Goal: Task Accomplishment & Management: Use online tool/utility

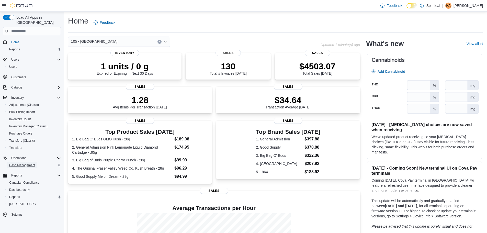
click at [18, 163] on span "Cash Management" at bounding box center [22, 165] width 26 height 4
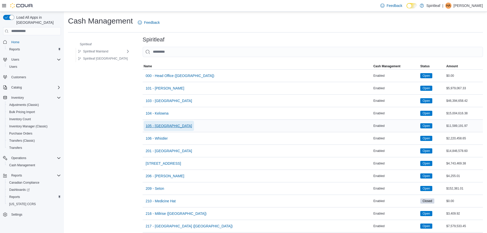
click at [165, 125] on span "105 - West Kelowna" at bounding box center [169, 125] width 47 height 5
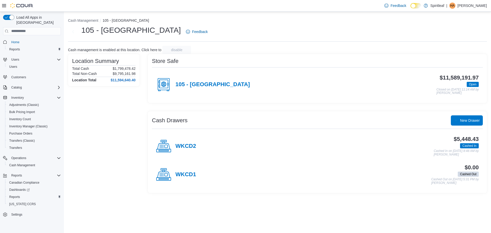
click at [180, 143] on div "WKCD2" at bounding box center [176, 146] width 40 height 15
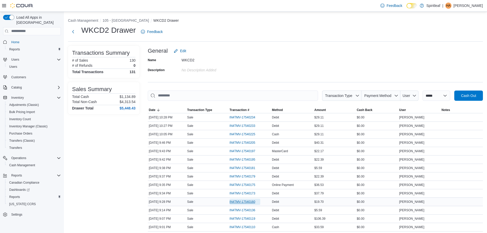
click at [240, 203] on span "IN4TMV-17540160" at bounding box center [243, 202] width 26 height 4
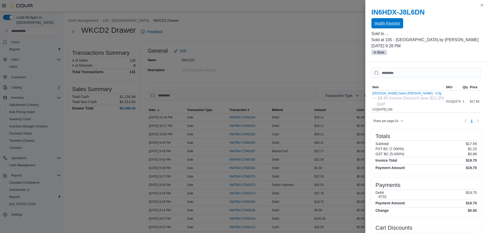
click at [386, 19] on span "Modify Payment" at bounding box center [388, 23] width 26 height 10
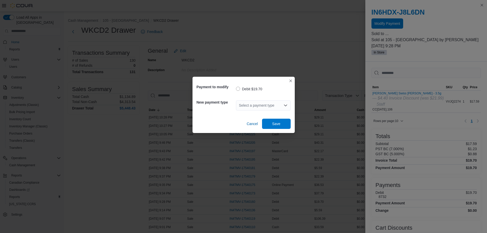
click at [264, 102] on div "Select a payment type" at bounding box center [263, 105] width 55 height 10
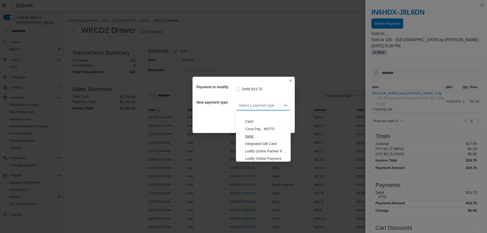
scroll to position [45, 0]
click at [261, 158] on span "Visa" at bounding box center [266, 157] width 42 height 5
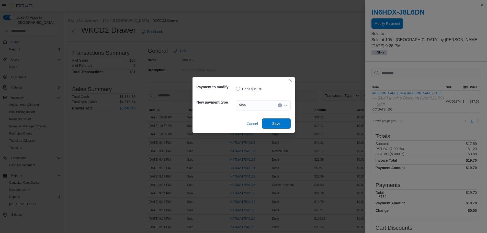
click at [269, 124] on span "Save" at bounding box center [276, 123] width 23 height 10
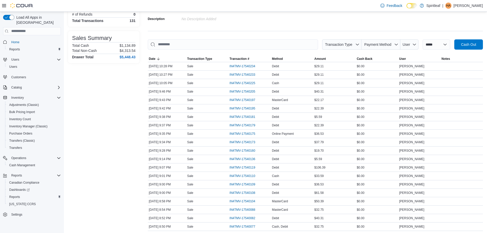
scroll to position [107, 0]
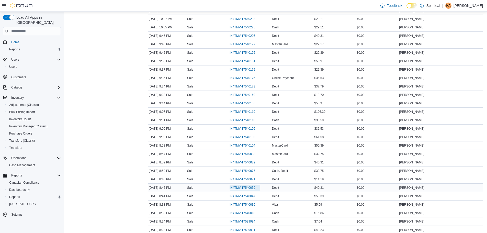
click at [244, 189] on span "IN4TMV-17540059" at bounding box center [243, 188] width 26 height 4
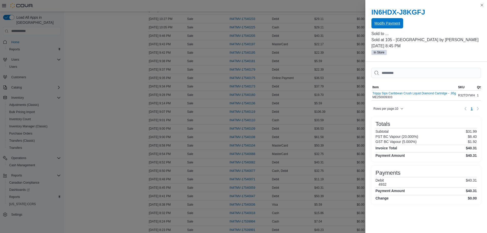
click at [386, 20] on span "Modify Payment" at bounding box center [388, 23] width 26 height 10
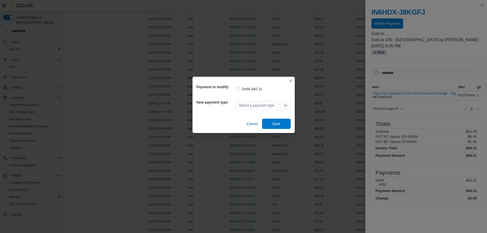
click at [257, 108] on div "Select a payment type" at bounding box center [263, 105] width 55 height 10
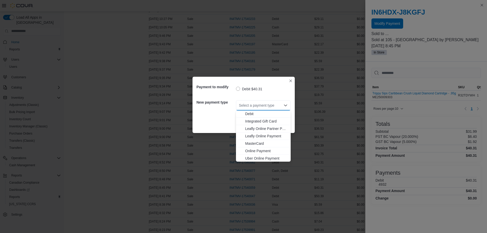
scroll to position [45, 0]
click at [258, 118] on button "MasterCard" at bounding box center [263, 120] width 55 height 7
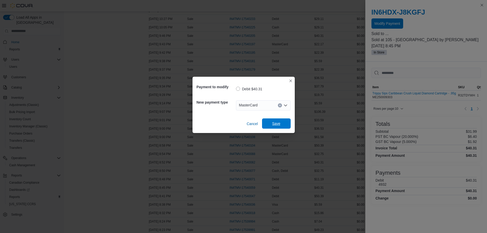
click at [278, 127] on span "Save" at bounding box center [276, 123] width 23 height 10
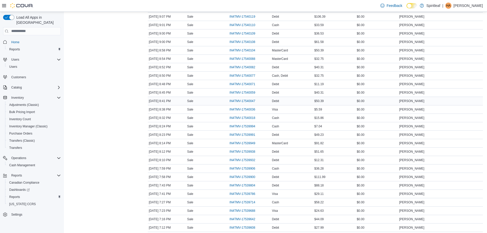
scroll to position [209, 0]
click at [251, 145] on span "IN4TMV-17539938" at bounding box center [243, 145] width 26 height 4
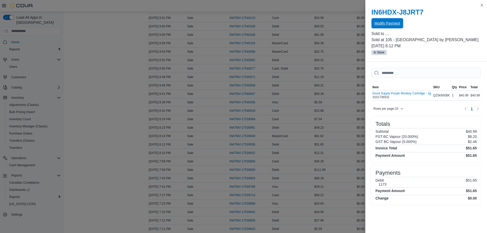
click at [396, 23] on span "Modify Payment" at bounding box center [388, 23] width 26 height 5
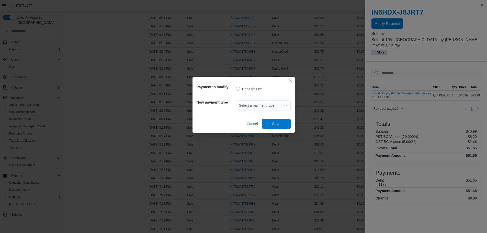
click at [265, 104] on div "Select a payment type" at bounding box center [263, 105] width 55 height 10
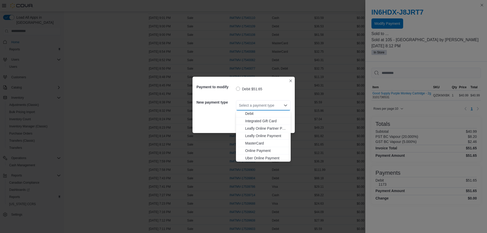
scroll to position [45, 0]
click at [258, 160] on button "Visa" at bounding box center [263, 157] width 55 height 7
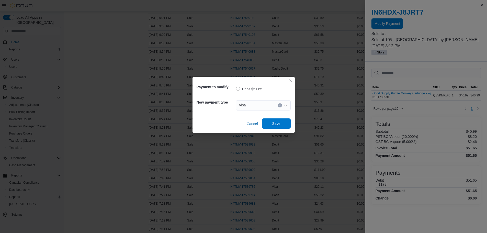
click at [281, 126] on span "Save" at bounding box center [276, 123] width 23 height 10
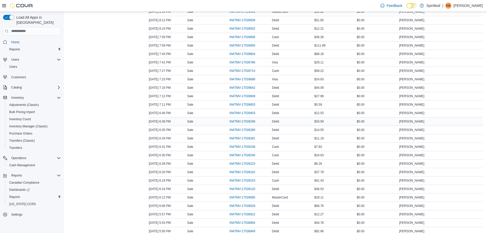
scroll to position [337, 0]
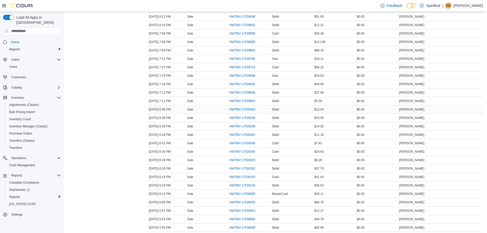
click at [250, 106] on div "IN4TMV-17539403" at bounding box center [250, 109] width 42 height 8
click at [249, 108] on span "IN4TMV-17539403" at bounding box center [243, 109] width 26 height 4
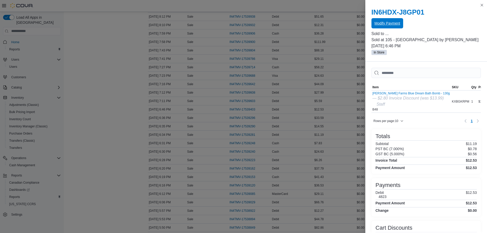
click at [397, 20] on span "Modify Payment" at bounding box center [388, 23] width 26 height 10
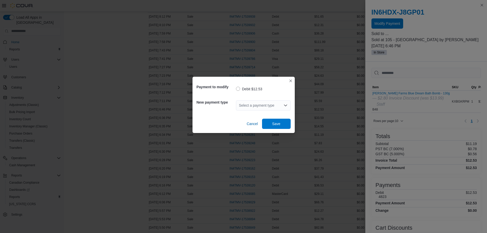
click at [254, 105] on div "Select a payment type" at bounding box center [263, 105] width 55 height 10
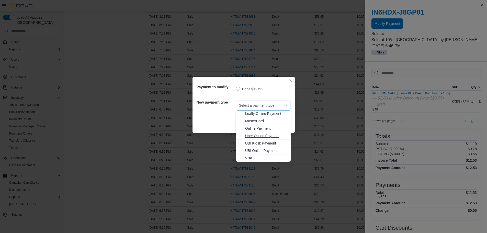
scroll to position [45, 0]
click at [258, 122] on span "MasterCard" at bounding box center [266, 120] width 42 height 5
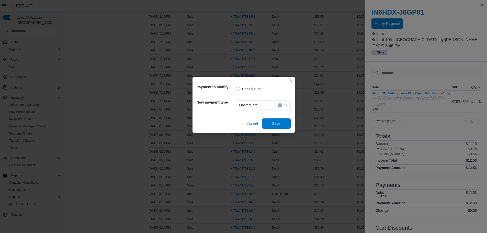
click at [278, 120] on span "Save" at bounding box center [276, 123] width 23 height 10
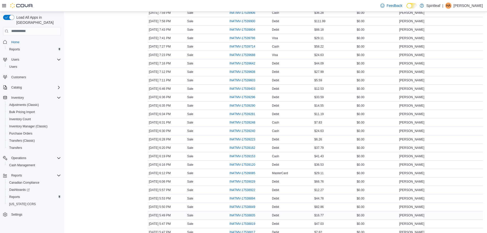
scroll to position [363, 0]
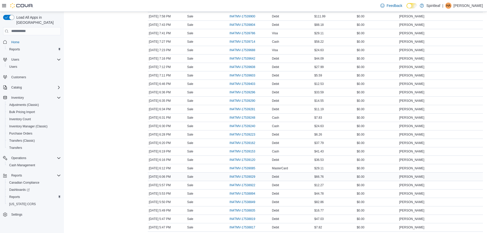
click at [243, 173] on div "IN4TMV-17539029" at bounding box center [250, 177] width 42 height 8
click at [242, 176] on span "IN4TMV-17539029" at bounding box center [243, 177] width 26 height 4
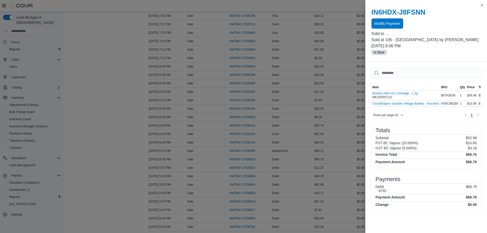
scroll to position [388, 0]
click at [383, 28] on div "IN6HDX-J8FSNN Modify Payment Sold to ... Sold at 105 - West Kelowna by Michael …" at bounding box center [427, 32] width 122 height 60
click at [384, 26] on span "Modify Payment" at bounding box center [388, 23] width 26 height 10
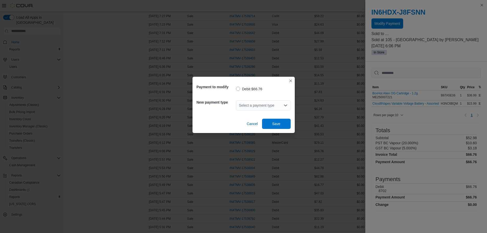
click at [263, 105] on div "Select a payment type" at bounding box center [263, 105] width 55 height 10
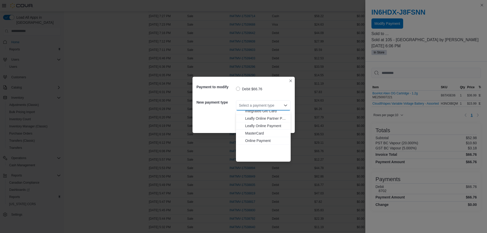
scroll to position [45, 0]
click at [249, 160] on span "Visa" at bounding box center [266, 157] width 42 height 5
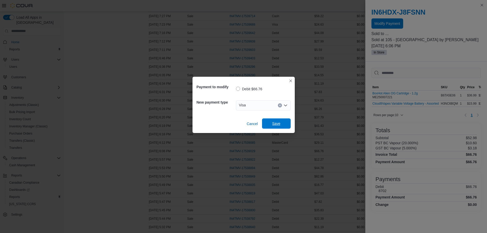
click at [271, 128] on span "Save" at bounding box center [276, 123] width 23 height 10
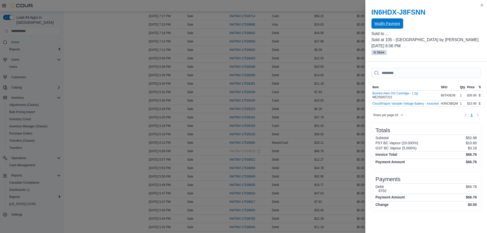
scroll to position [0, 0]
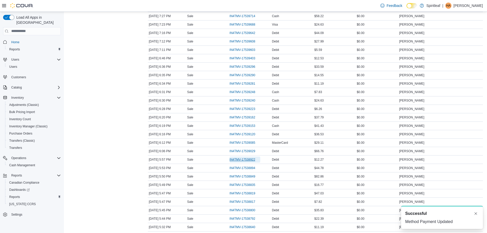
click at [249, 157] on span "IN4TMV-17538922" at bounding box center [245, 160] width 31 height 6
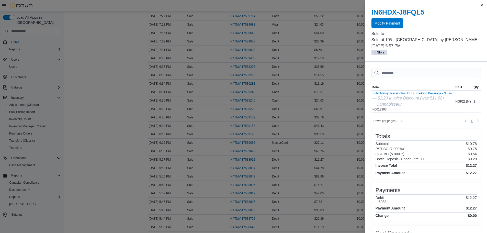
click at [381, 25] on span "Modify Payment" at bounding box center [388, 23] width 26 height 5
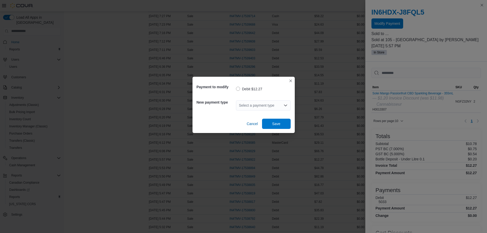
click at [282, 104] on div "Select a payment type" at bounding box center [263, 105] width 55 height 10
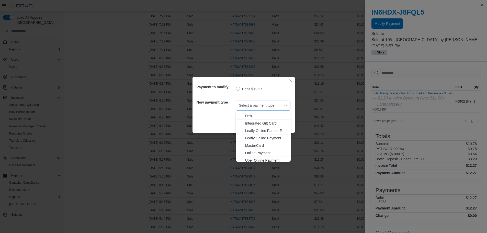
scroll to position [45, 0]
click at [251, 159] on span "Visa" at bounding box center [266, 157] width 42 height 5
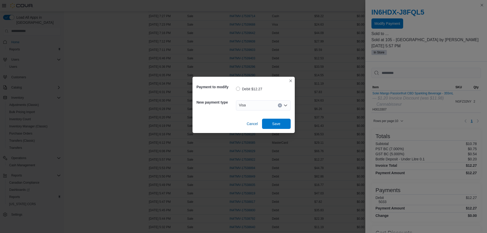
click at [274, 117] on div "Cancel Save" at bounding box center [244, 122] width 94 height 14
click at [273, 126] on span "Save" at bounding box center [277, 123] width 8 height 5
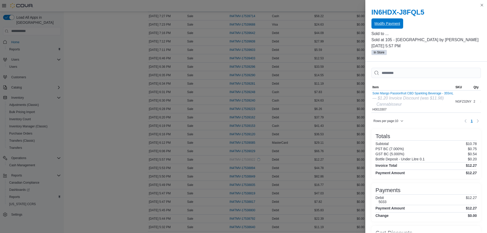
scroll to position [0, 0]
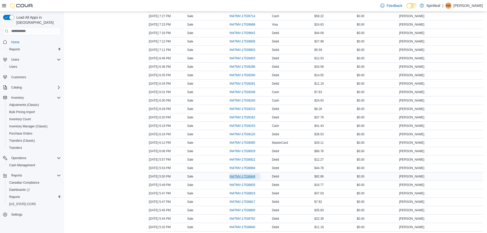
click at [247, 177] on span "IN4TMV-17538849" at bounding box center [243, 177] width 26 height 4
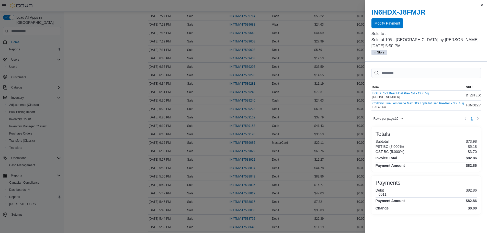
click at [386, 28] on span "Modify Payment" at bounding box center [388, 23] width 26 height 10
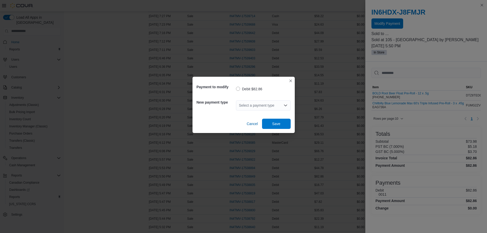
click at [276, 107] on div "Select a payment type" at bounding box center [263, 105] width 55 height 10
click at [277, 103] on div "Select a payment type" at bounding box center [263, 105] width 55 height 10
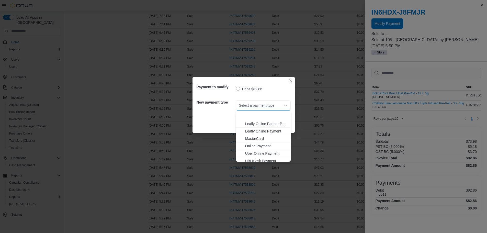
scroll to position [45, 0]
click at [254, 159] on span "Visa" at bounding box center [266, 157] width 42 height 5
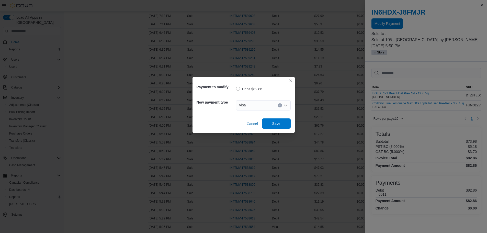
click at [280, 122] on span "Save" at bounding box center [277, 123] width 8 height 5
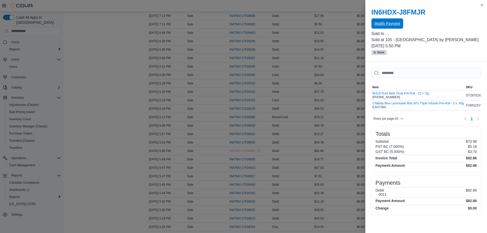
scroll to position [0, 0]
click at [384, 24] on span "Modify Payment" at bounding box center [388, 23] width 26 height 5
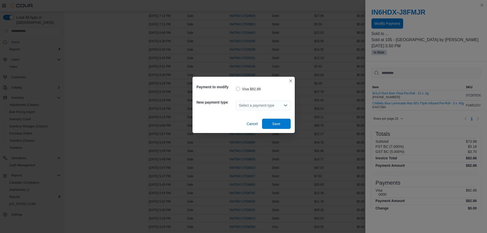
click at [337, 66] on div "Payment to modify Visa $82.86 New payment type Select a payment type Cancel Save" at bounding box center [243, 116] width 487 height 233
click at [295, 79] on div "Payment to modify Visa $82.86 New payment type Select a payment type Cancel Save" at bounding box center [244, 105] width 102 height 56
click at [291, 79] on button "Closes this modal window" at bounding box center [291, 81] width 6 height 6
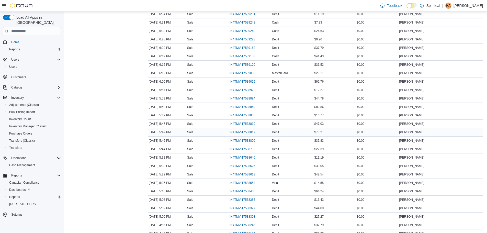
scroll to position [465, 0]
click at [257, 134] on span "IN4TMV-17538800" at bounding box center [245, 134] width 31 height 6
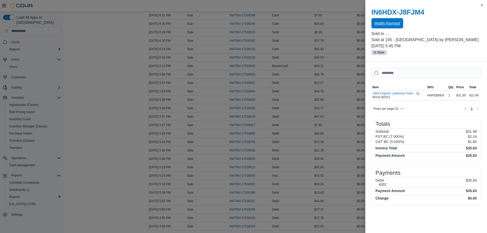
click at [389, 23] on span "Modify Payment" at bounding box center [388, 23] width 26 height 5
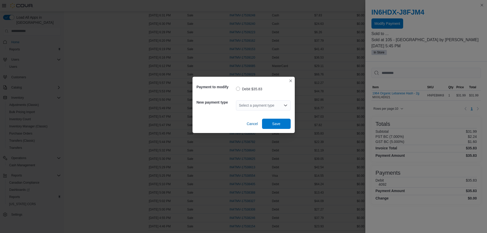
click at [263, 110] on div "Select a payment type" at bounding box center [263, 105] width 55 height 10
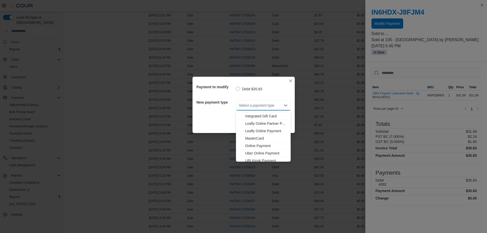
scroll to position [45, 0]
click at [259, 119] on span "MasterCard" at bounding box center [266, 120] width 42 height 5
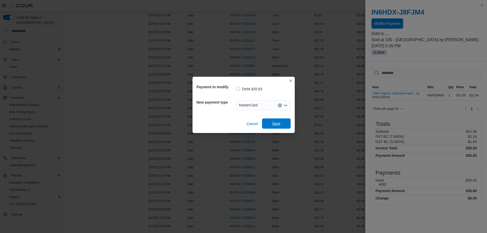
click at [274, 120] on span "Save" at bounding box center [276, 123] width 23 height 10
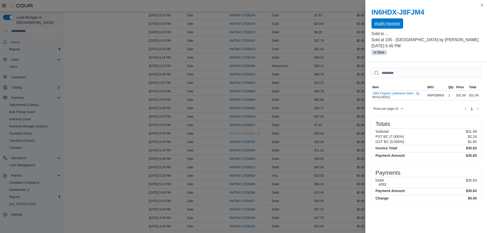
scroll to position [0, 0]
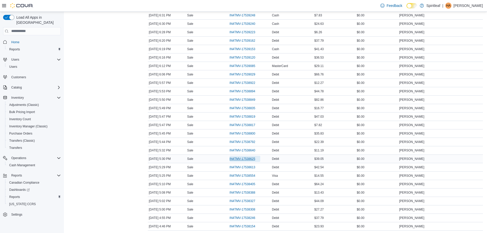
click at [249, 158] on span "IN4TMV-17538625" at bounding box center [243, 159] width 26 height 4
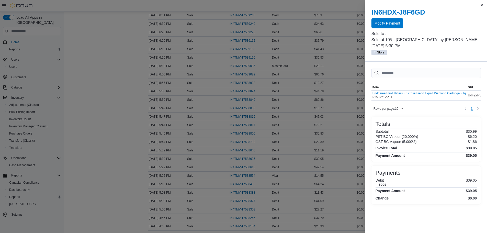
click at [394, 28] on span "Modify Payment" at bounding box center [388, 23] width 26 height 10
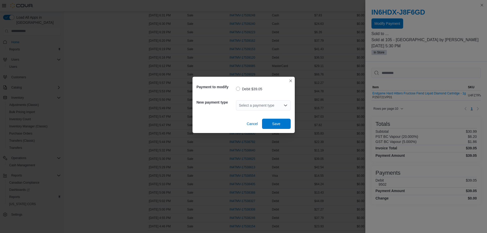
click at [265, 108] on div "Select a payment type" at bounding box center [263, 105] width 55 height 10
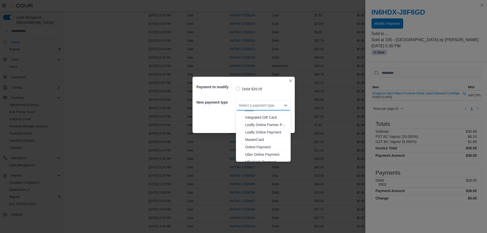
scroll to position [45, 0]
click at [251, 120] on span "MasterCard" at bounding box center [266, 120] width 42 height 5
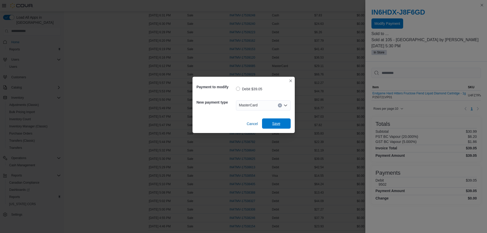
click at [275, 119] on span "Save" at bounding box center [276, 123] width 23 height 10
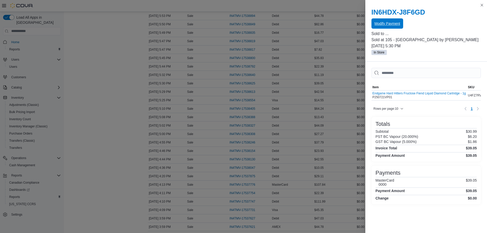
scroll to position [542, 0]
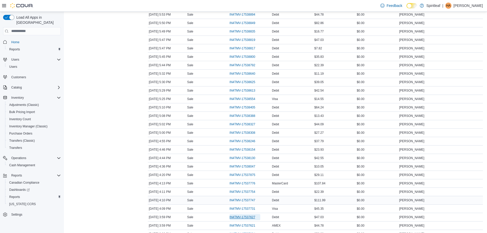
drag, startPoint x: 247, startPoint y: 219, endPoint x: 305, endPoint y: 202, distance: 59.7
click at [251, 220] on div "IN4TMV-17537627" at bounding box center [250, 217] width 42 height 8
click at [251, 218] on span "IN4TMV-17537627" at bounding box center [243, 217] width 26 height 4
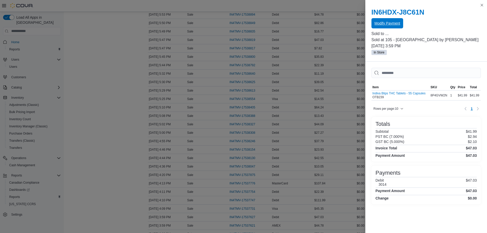
click at [384, 20] on span "Modify Payment" at bounding box center [388, 23] width 26 height 10
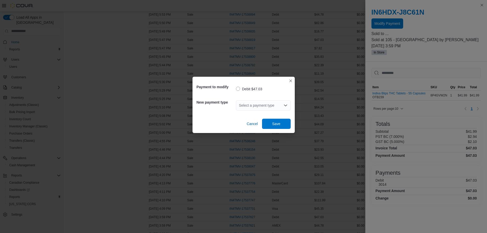
click at [256, 102] on div "Select a payment type" at bounding box center [263, 105] width 55 height 10
click at [276, 105] on div "Select a payment type" at bounding box center [263, 105] width 55 height 10
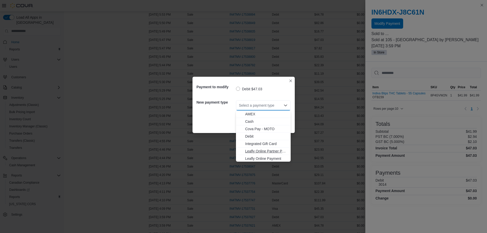
scroll to position [45, 0]
click at [257, 158] on span "Visa" at bounding box center [266, 157] width 42 height 5
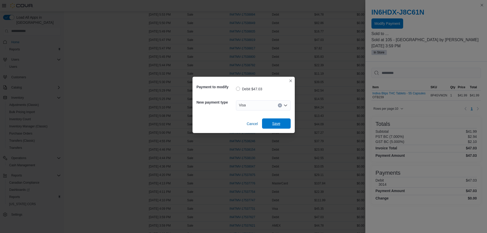
click at [282, 124] on span "Save" at bounding box center [276, 123] width 23 height 10
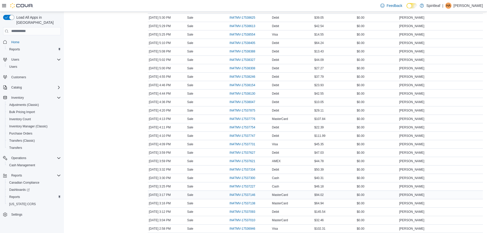
scroll to position [619, 0]
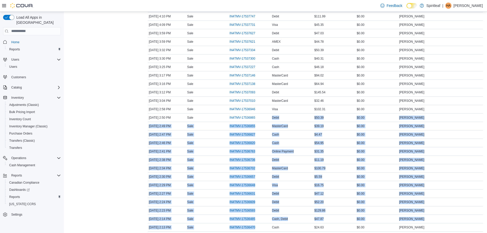
drag, startPoint x: 262, startPoint y: 244, endPoint x: 256, endPoint y: 245, distance: 5.8
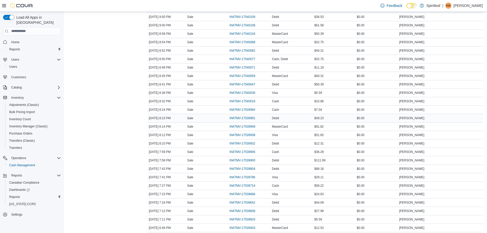
scroll to position [230, 0]
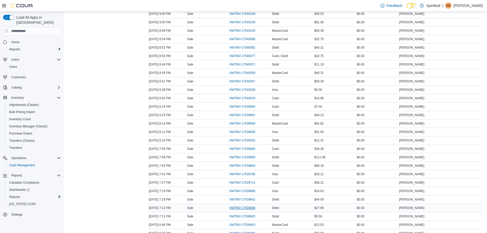
drag, startPoint x: 240, startPoint y: 212, endPoint x: 241, endPoint y: 207, distance: 4.8
click at [240, 211] on div "IN4TMV-17539608" at bounding box center [250, 208] width 42 height 8
click at [241, 207] on span "IN4TMV-17539608" at bounding box center [243, 208] width 26 height 4
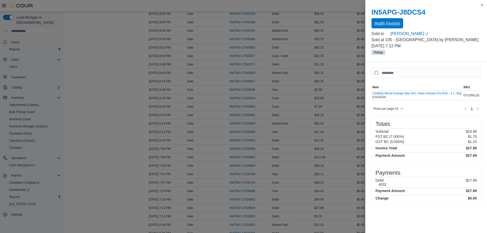
click at [381, 20] on span "Modify Payment" at bounding box center [388, 23] width 26 height 10
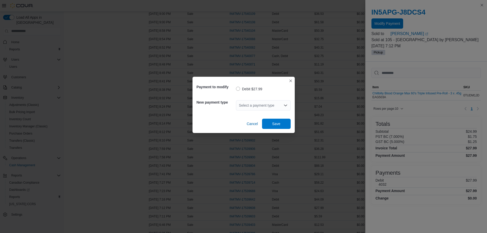
click at [249, 107] on div "Select a payment type" at bounding box center [263, 105] width 55 height 10
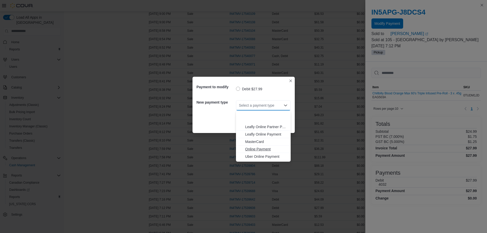
scroll to position [45, 0]
click at [256, 121] on span "MasterCard" at bounding box center [266, 120] width 42 height 5
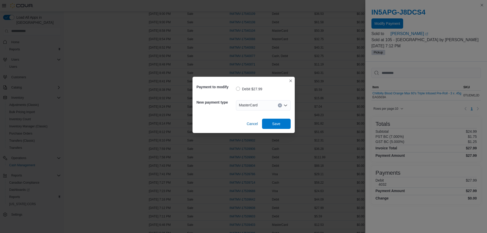
click at [284, 118] on div "Cancel Save" at bounding box center [244, 122] width 94 height 14
click at [284, 124] on span "Save" at bounding box center [276, 123] width 23 height 10
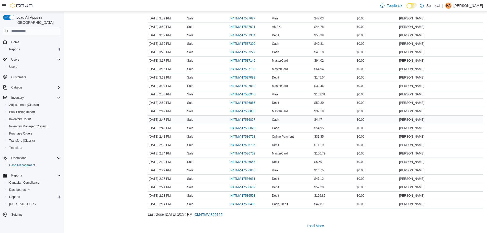
scroll to position [751, 0]
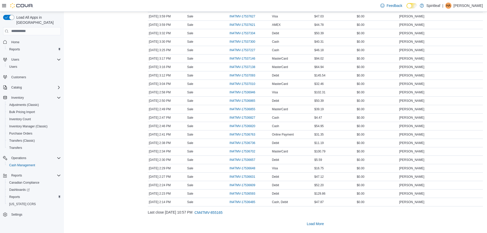
click at [309, 216] on div "Last close September 9, 2025 10:57 PM CM4TMV-855165" at bounding box center [315, 213] width 335 height 10
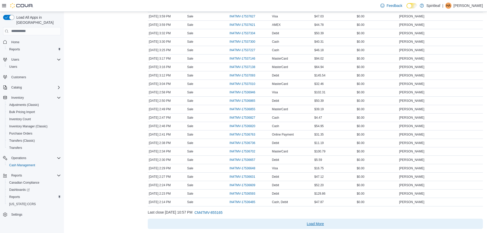
click at [310, 220] on span "Load More" at bounding box center [315, 224] width 331 height 10
click at [319, 221] on span "Load More" at bounding box center [315, 223] width 17 height 5
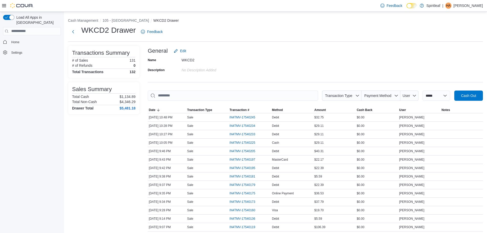
click at [207, 66] on div "No Description added" at bounding box center [216, 69] width 69 height 6
click at [175, 91] on input "This is a search bar. As you type, the results lower in the page will automatic…" at bounding box center [233, 96] width 170 height 10
click at [175, 93] on input "This is a search bar. As you type, the results lower in the page will automatic…" at bounding box center [233, 96] width 170 height 10
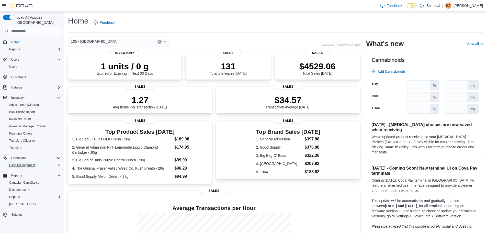
click at [20, 163] on span "Cash Management" at bounding box center [22, 165] width 26 height 4
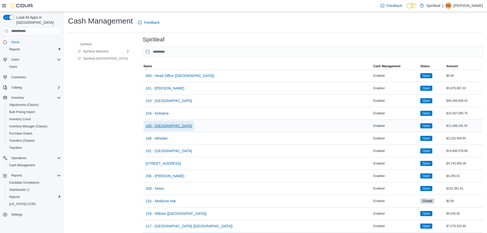
click at [153, 127] on span "105 - [GEOGRAPHIC_DATA]" at bounding box center [169, 125] width 47 height 5
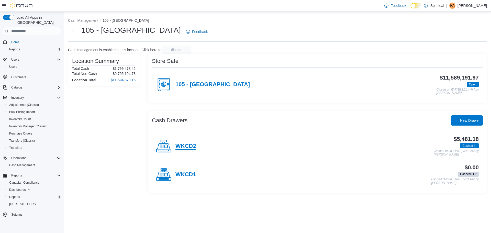
click at [187, 145] on h4 "WKCD2" at bounding box center [186, 146] width 21 height 7
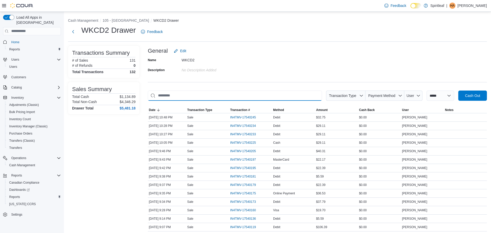
click at [194, 93] on input "This is a search bar. As you type, the results lower in the page will automatic…" at bounding box center [235, 96] width 174 height 10
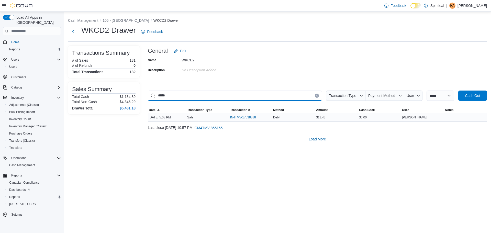
type input "*****"
click at [238, 117] on span "IN4TMV-17538388" at bounding box center [243, 117] width 26 height 4
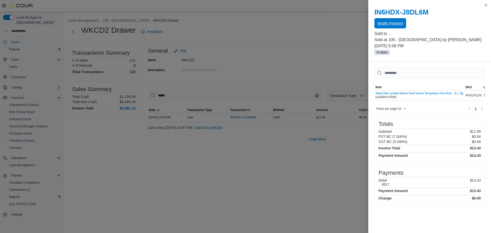
click at [401, 24] on span "Modify Payment" at bounding box center [391, 23] width 26 height 5
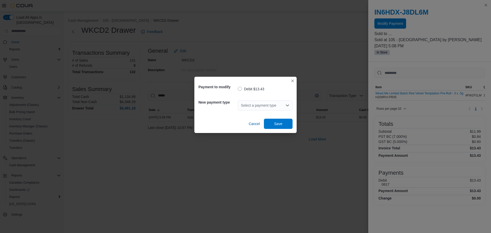
click at [313, 61] on div "Payment to modify Debit $13.43 New payment type Select a payment type Cancel Sa…" at bounding box center [245, 116] width 491 height 233
click at [292, 80] on button "Closes this modal window" at bounding box center [293, 81] width 6 height 6
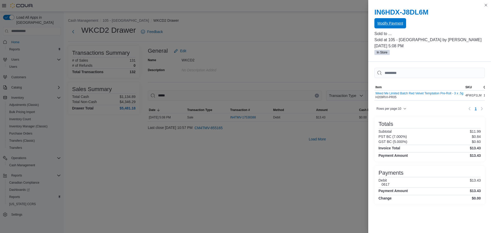
click at [387, 27] on span "Modify Payment" at bounding box center [391, 23] width 26 height 10
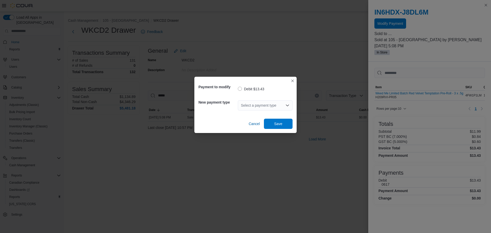
drag, startPoint x: 274, startPoint y: 103, endPoint x: 271, endPoint y: 104, distance: 2.9
click at [274, 103] on div "Select a payment type" at bounding box center [265, 105] width 55 height 10
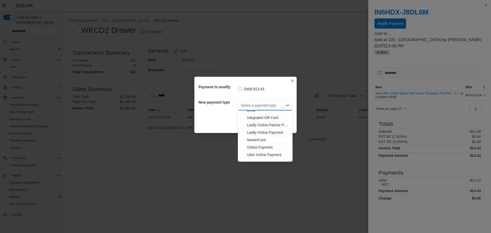
scroll to position [45, 0]
click at [255, 156] on span "Visa" at bounding box center [268, 157] width 42 height 5
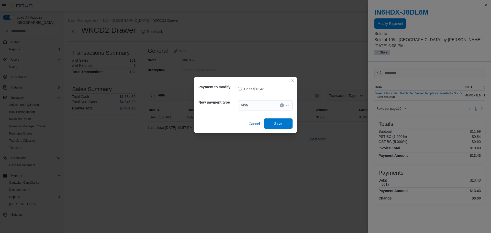
click at [277, 124] on span "Save" at bounding box center [278, 123] width 8 height 5
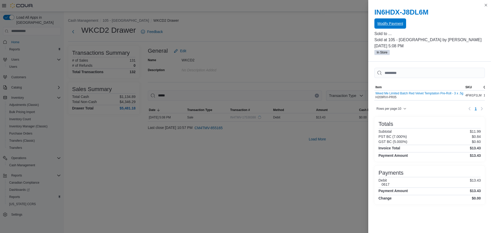
scroll to position [0, 0]
drag, startPoint x: 1, startPoint y: 93, endPoint x: 5, endPoint y: 94, distance: 4.2
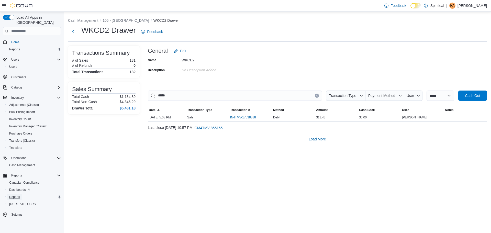
click at [10, 195] on span "Reports" at bounding box center [14, 197] width 11 height 4
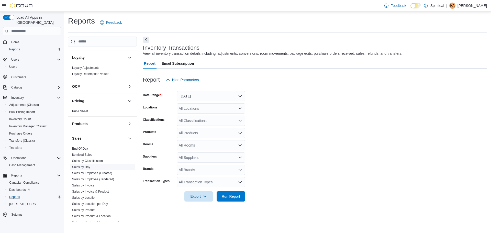
scroll to position [229, 0]
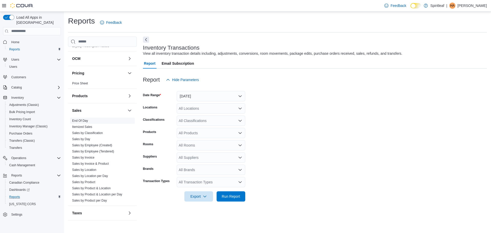
click at [85, 119] on link "End Of Day" at bounding box center [80, 121] width 16 height 4
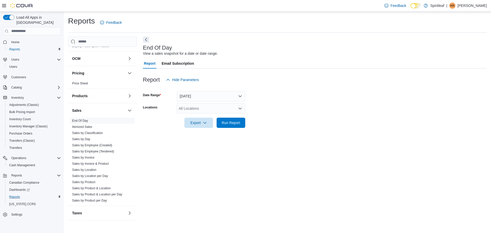
click at [179, 106] on input "Locations" at bounding box center [179, 108] width 1 height 6
type input "***"
click at [201, 116] on span "105 - [GEOGRAPHIC_DATA]" at bounding box center [218, 117] width 47 height 5
click at [292, 102] on form "Date Range [DATE] Locations 105 - [GEOGRAPHIC_DATA] Export Run Report" at bounding box center [315, 106] width 344 height 43
click at [204, 121] on icon "button" at bounding box center [205, 123] width 4 height 4
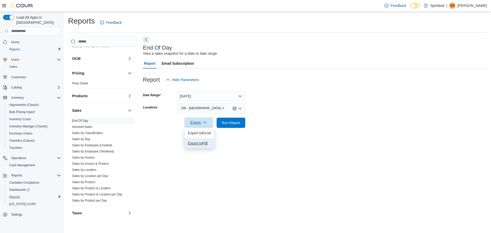
click at [199, 144] on span "Export to Pdf" at bounding box center [199, 143] width 23 height 4
drag, startPoint x: 436, startPoint y: 19, endPoint x: 443, endPoint y: 9, distance: 12.5
click at [438, 19] on div "Reports Feedback" at bounding box center [277, 22] width 419 height 13
